Goal: Task Accomplishment & Management: Use online tool/utility

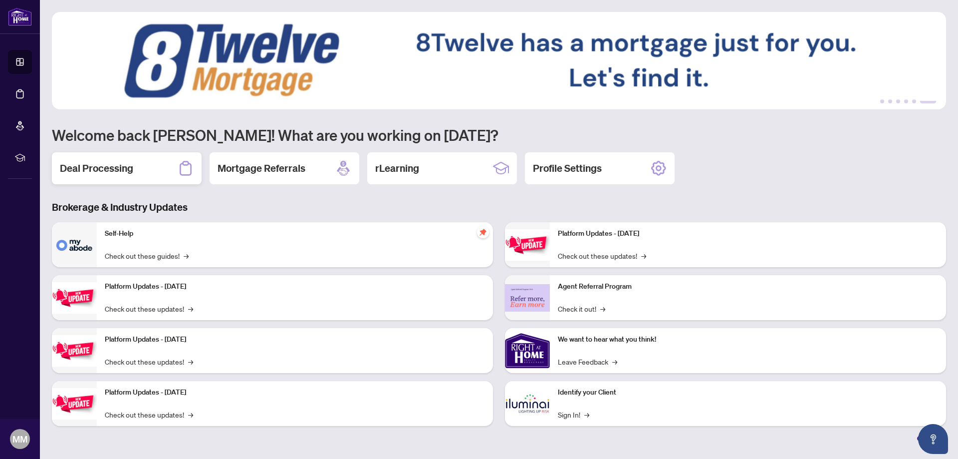
click at [95, 169] on h2 "Deal Processing" at bounding box center [96, 168] width 73 height 14
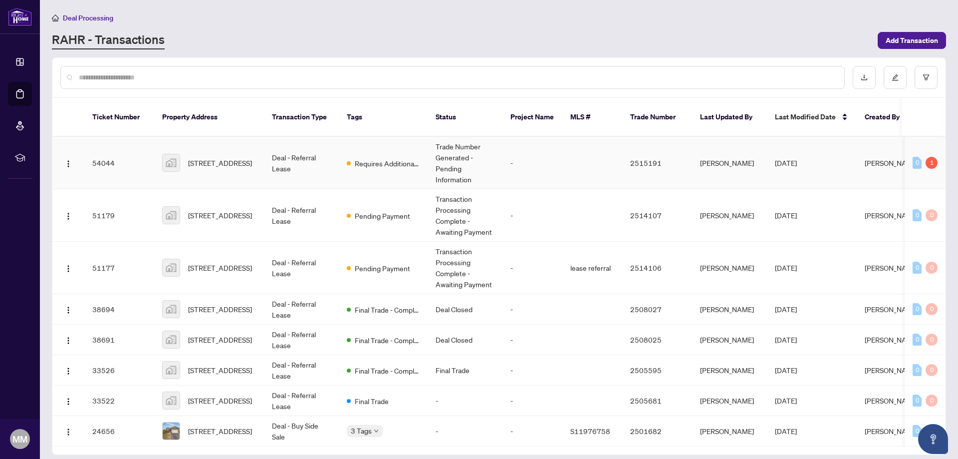
click at [360, 160] on td "Requires Additional Docs" at bounding box center [383, 163] width 89 height 52
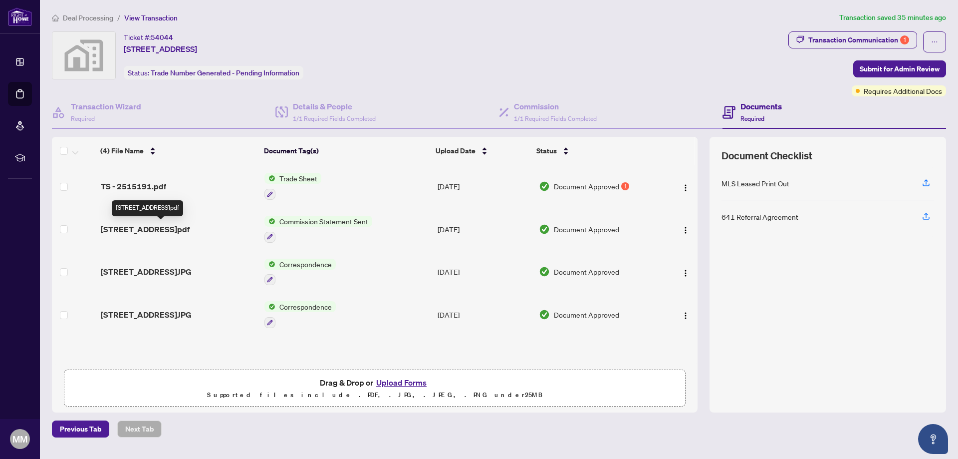
click at [183, 227] on span "[STREET_ADDRESS]pdf" at bounding box center [145, 229] width 89 height 12
click at [148, 184] on span "TS - 2515191.pdf" at bounding box center [133, 186] width 65 height 12
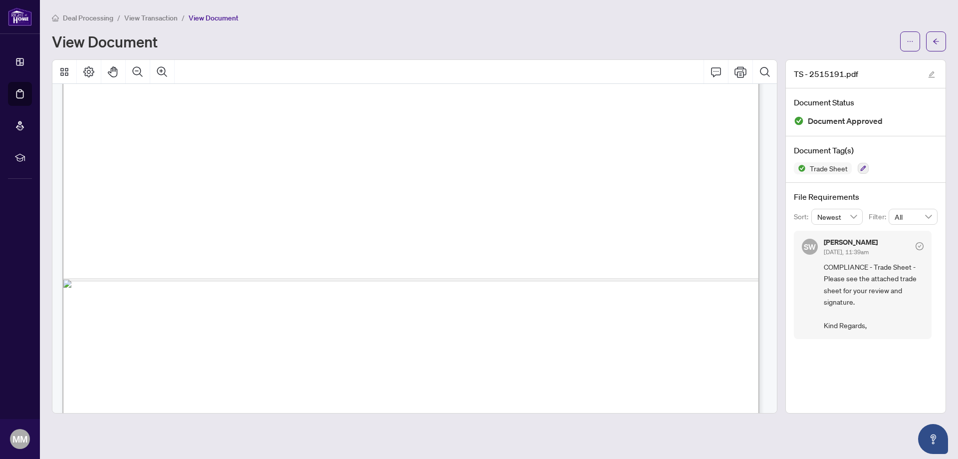
scroll to position [594, 0]
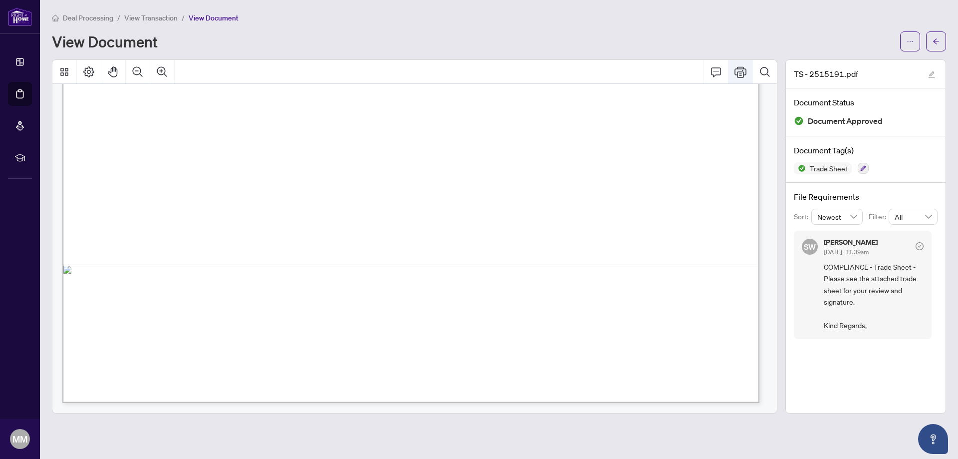
click at [742, 71] on icon "Print" at bounding box center [741, 71] width 12 height 11
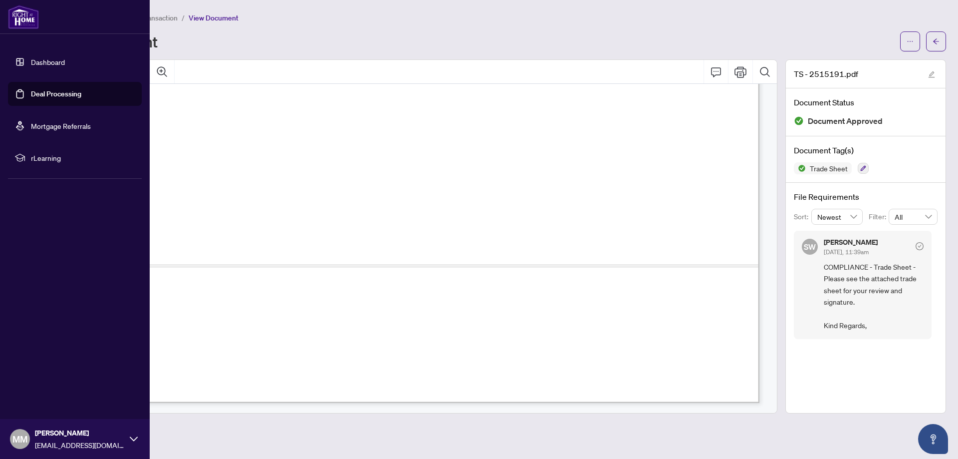
click at [46, 93] on link "Deal Processing" at bounding box center [56, 93] width 50 height 9
